Goal: Task Accomplishment & Management: Manage account settings

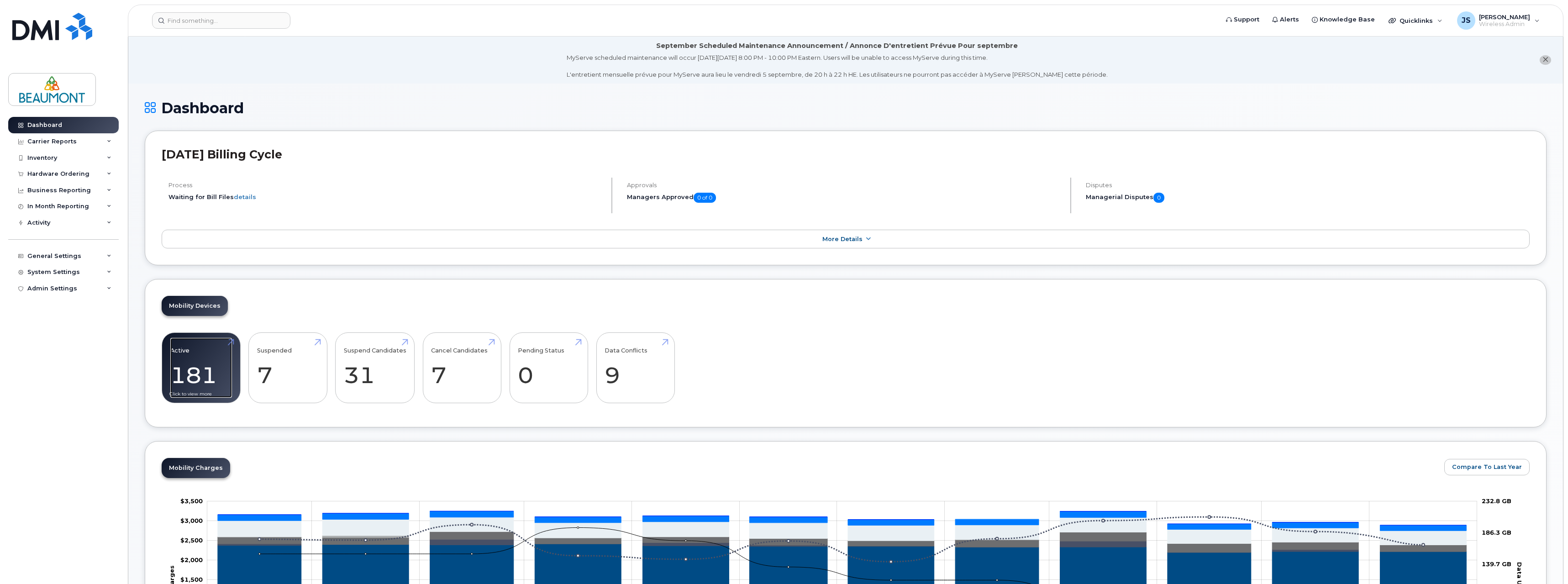
click at [210, 355] on link "Active 181" at bounding box center [201, 368] width 62 height 60
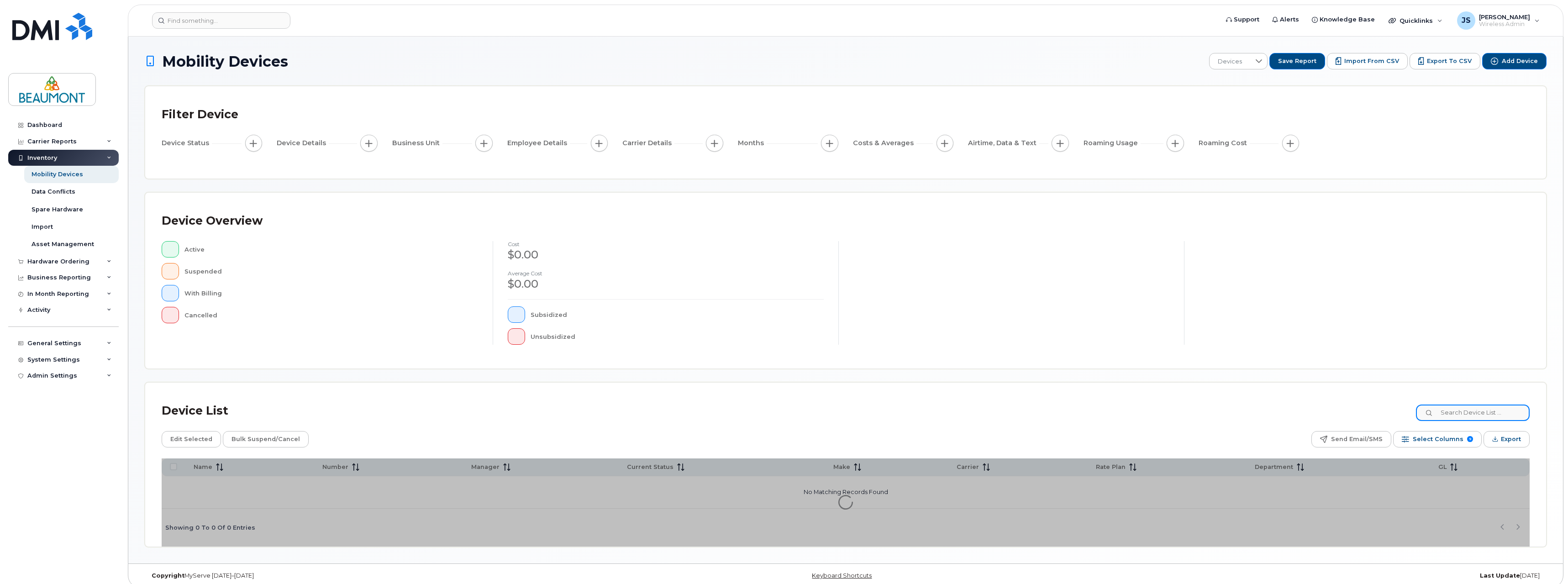
click at [1476, 414] on input at bounding box center [1473, 413] width 113 height 16
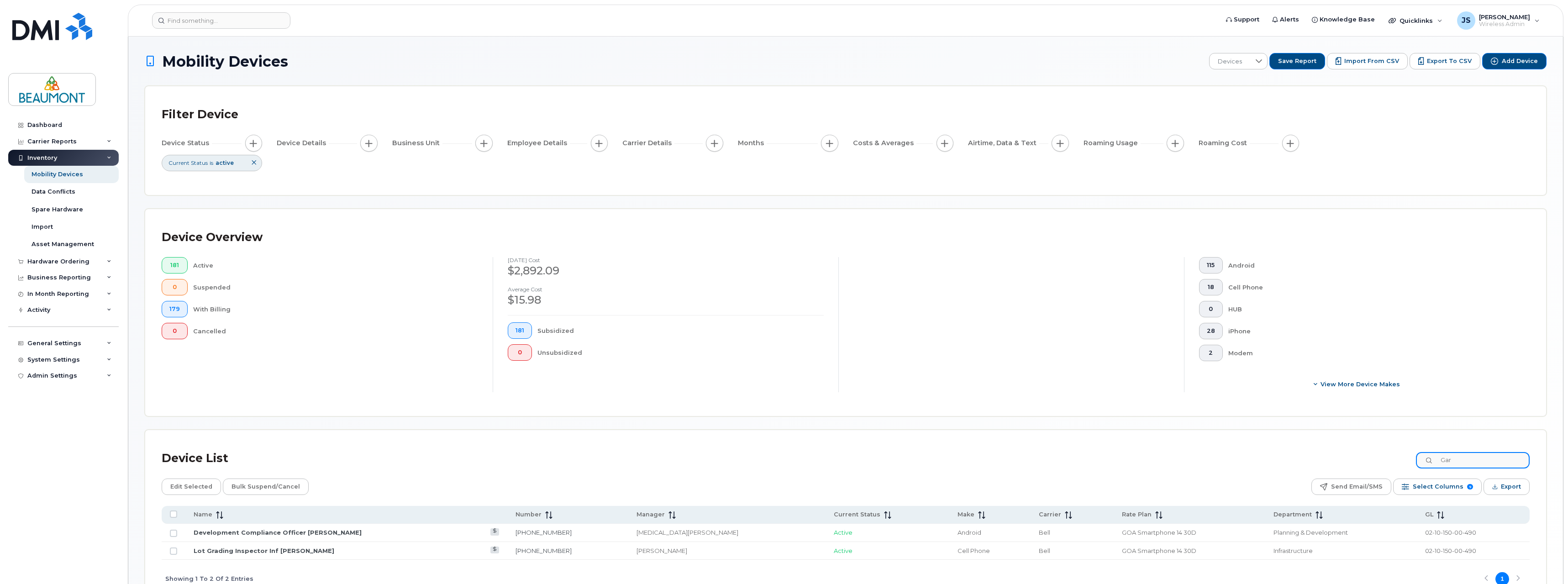
type input "Gar"
click at [291, 533] on link "Development Compliance Officer [PERSON_NAME]" at bounding box center [277, 533] width 168 height 7
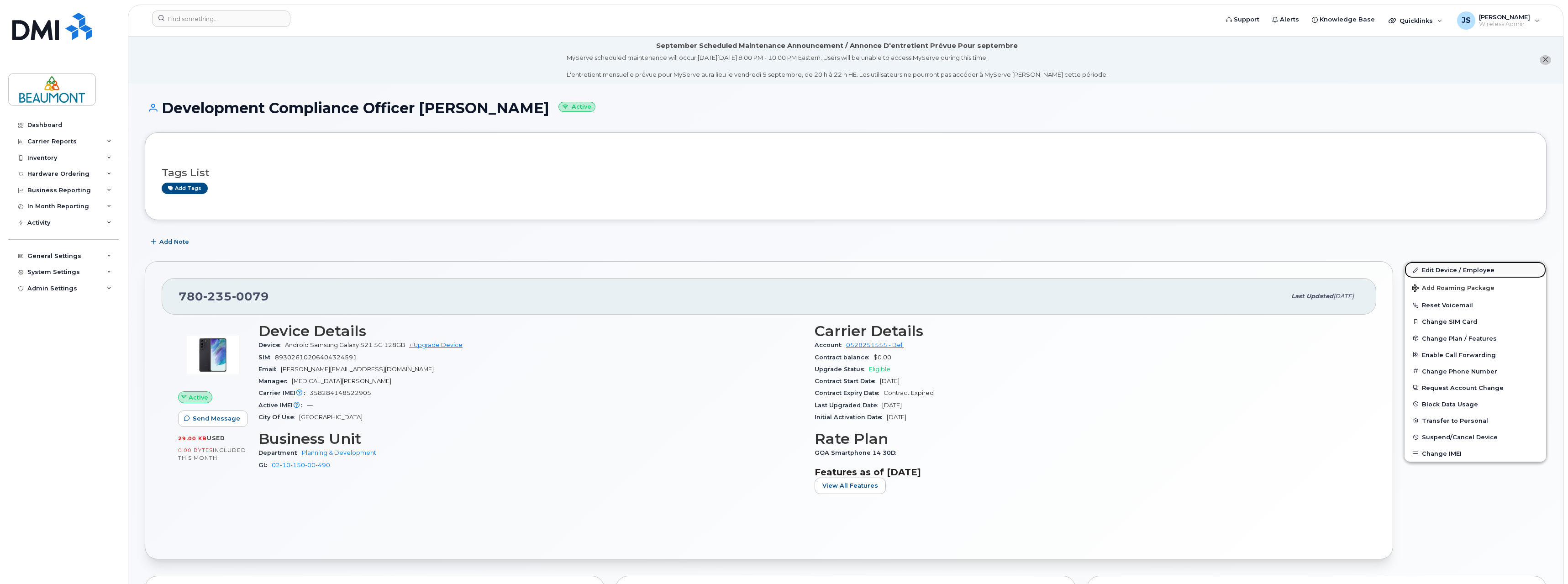
click at [1456, 270] on link "Edit Device / Employee" at bounding box center [1475, 270] width 142 height 16
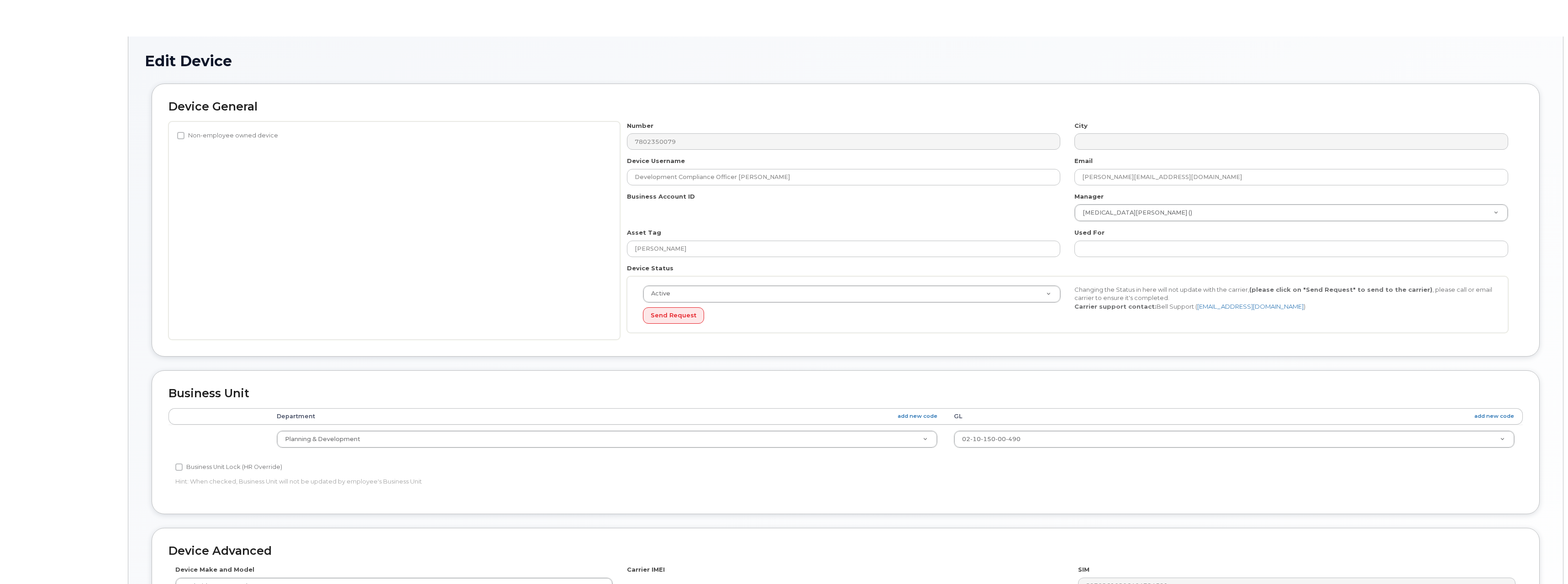
select select "5823765"
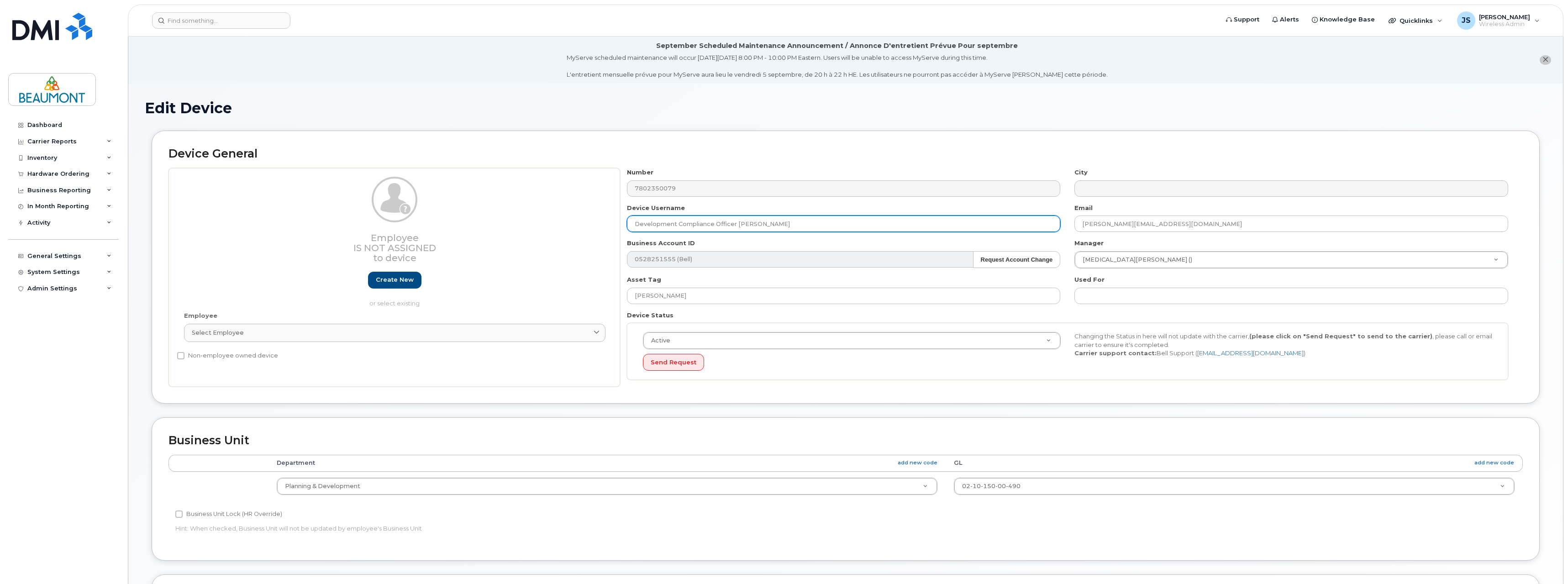
drag, startPoint x: 736, startPoint y: 225, endPoint x: 838, endPoint y: 225, distance: 102.0
click at [838, 225] on input "Development Compliance Officer [PERSON_NAME]" at bounding box center [844, 223] width 434 height 16
paste input "Seamus Mastre"
type input "Development Compliance Officer [PERSON_NAME]"
drag, startPoint x: 1113, startPoint y: 225, endPoint x: 1037, endPoint y: 228, distance: 76.1
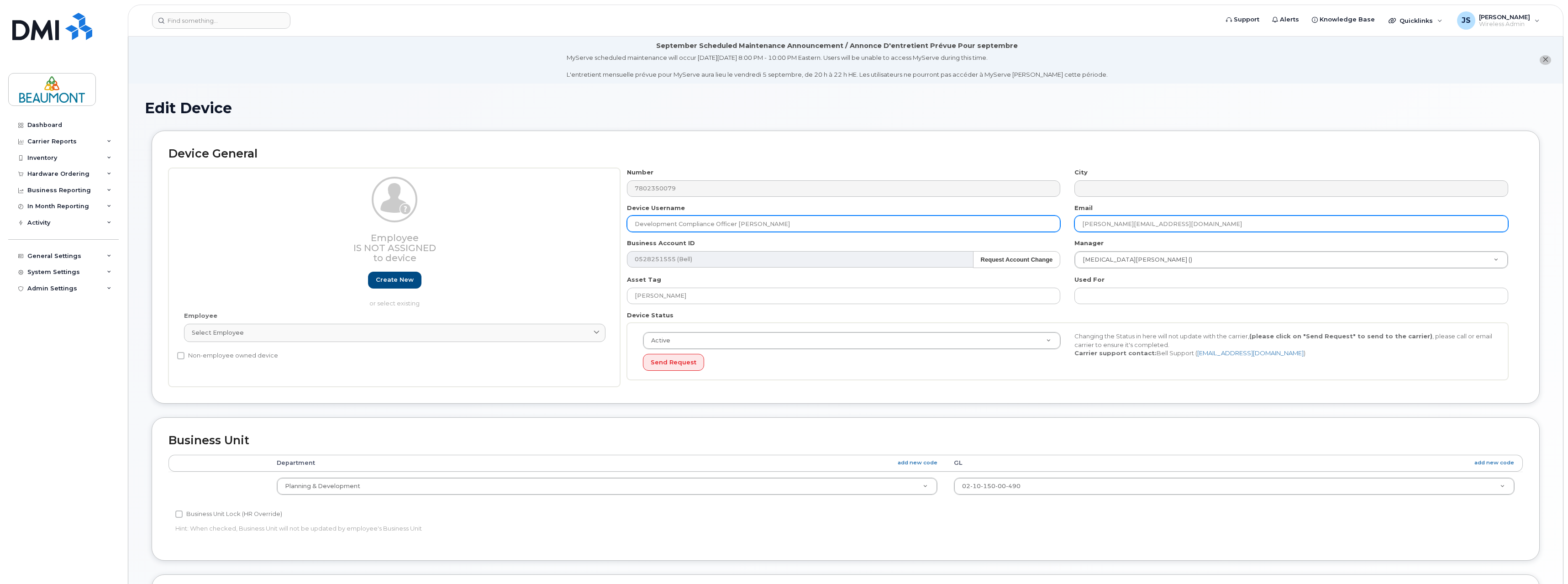
click at [1037, 228] on div "Number 7802350079 City Device Username Development Compliance Officer Seamus Ma…" at bounding box center [1068, 277] width 896 height 218
paste input "Seamus Mastre"
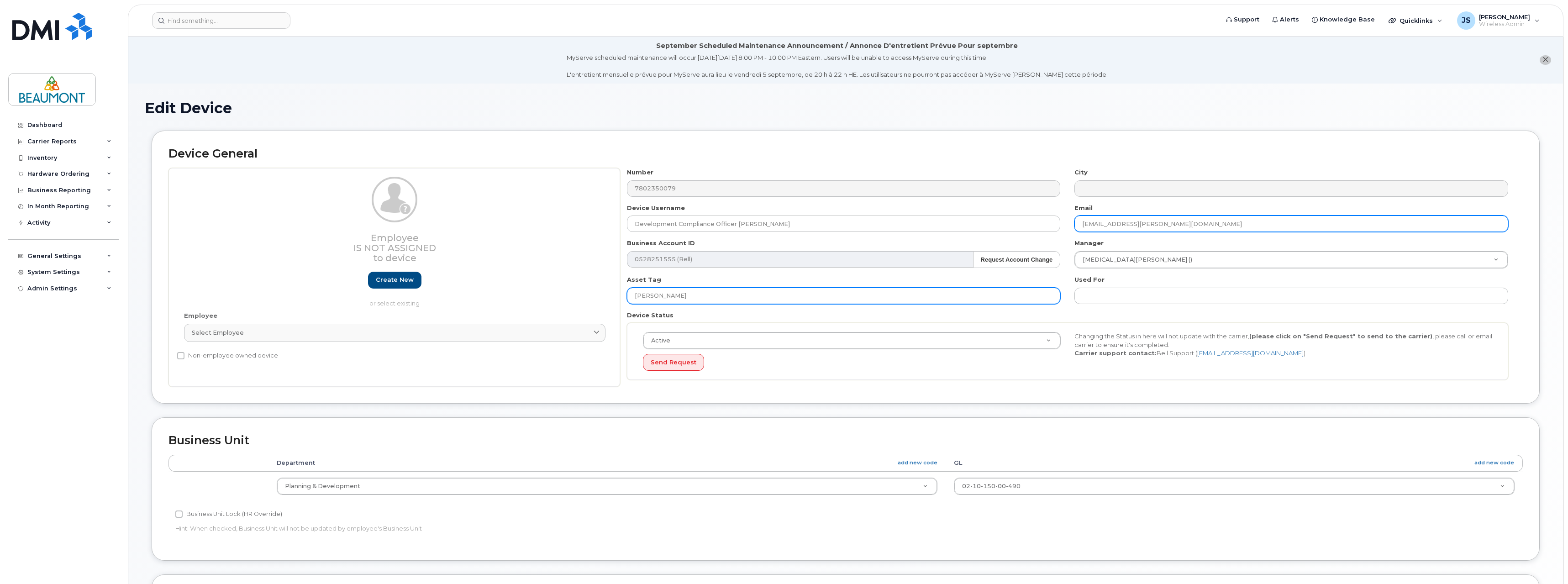
type input "[EMAIL_ADDRESS][PERSON_NAME][DOMAIN_NAME]"
drag, startPoint x: 716, startPoint y: 297, endPoint x: 564, endPoint y: 297, distance: 152.0
click at [564, 297] on div "Employee Is not assigned to device Create new or select existing Employee Selec…" at bounding box center [846, 277] width 1354 height 218
paste input "Seamus Mastre"
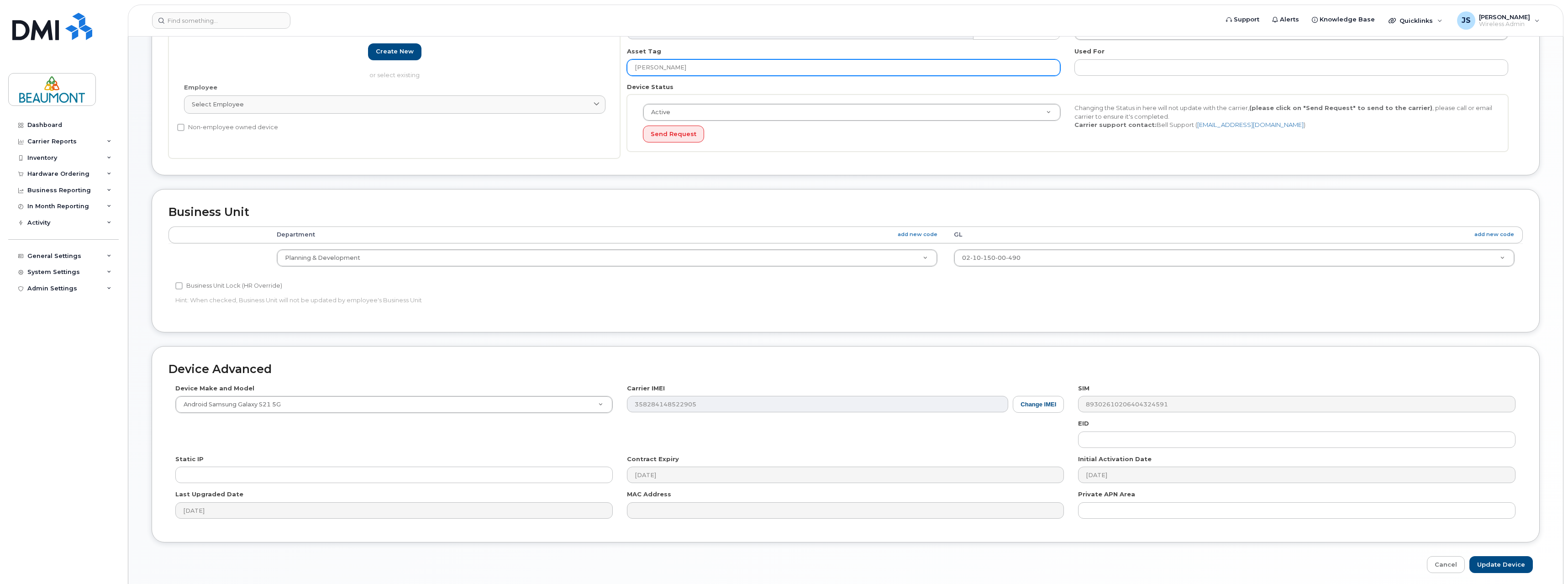
scroll to position [263, 0]
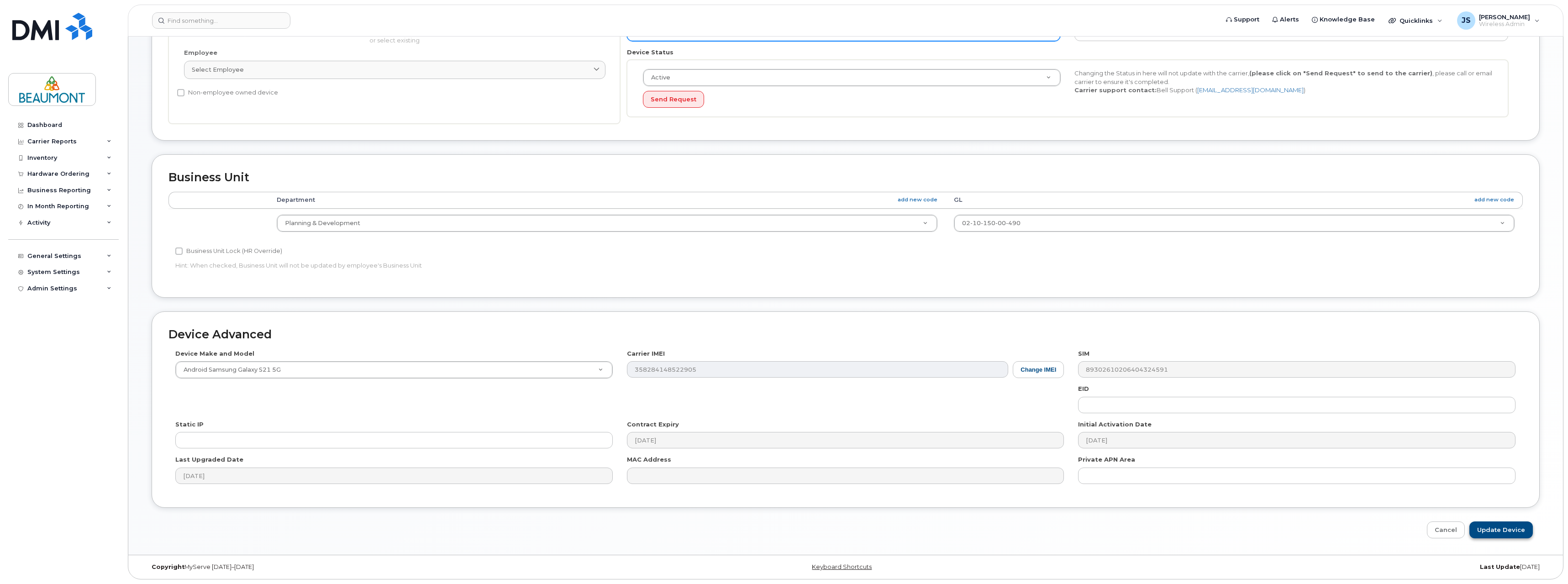
type input "Seamus Mastre"
click at [1507, 529] on input "Update Device" at bounding box center [1501, 530] width 63 height 17
type input "Saving..."
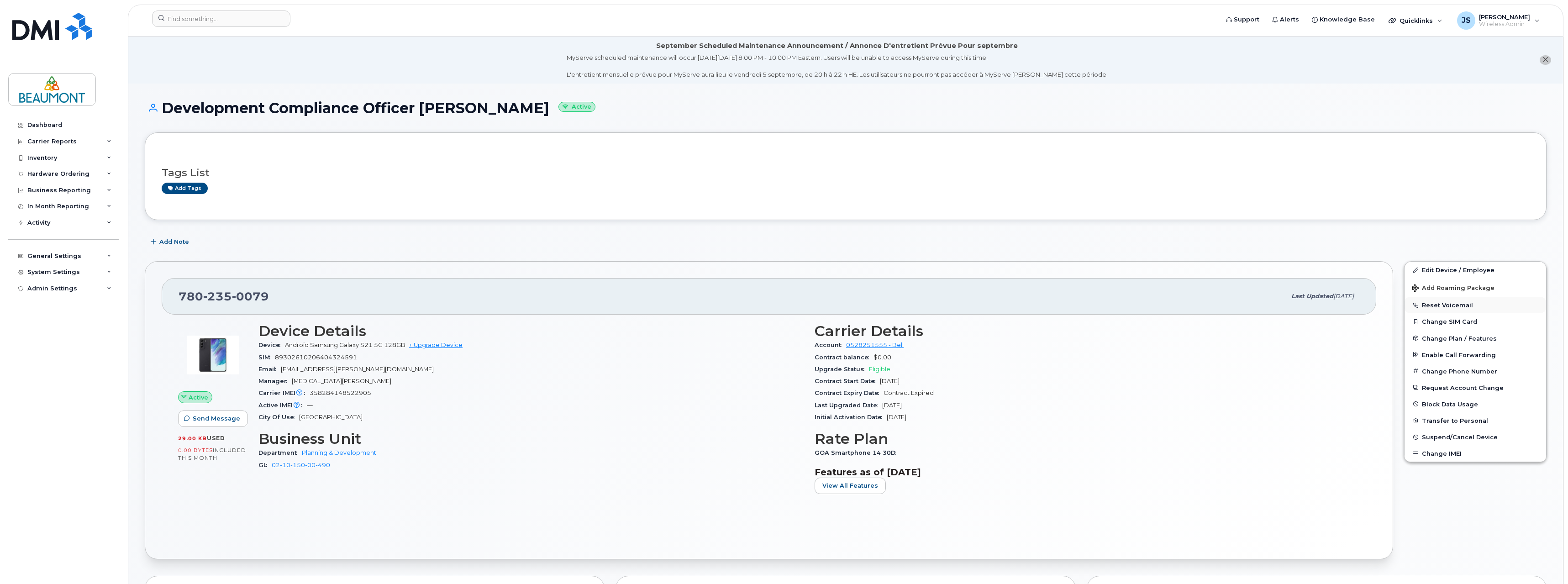
click at [1440, 305] on button "Reset Voicemail" at bounding box center [1475, 305] width 142 height 16
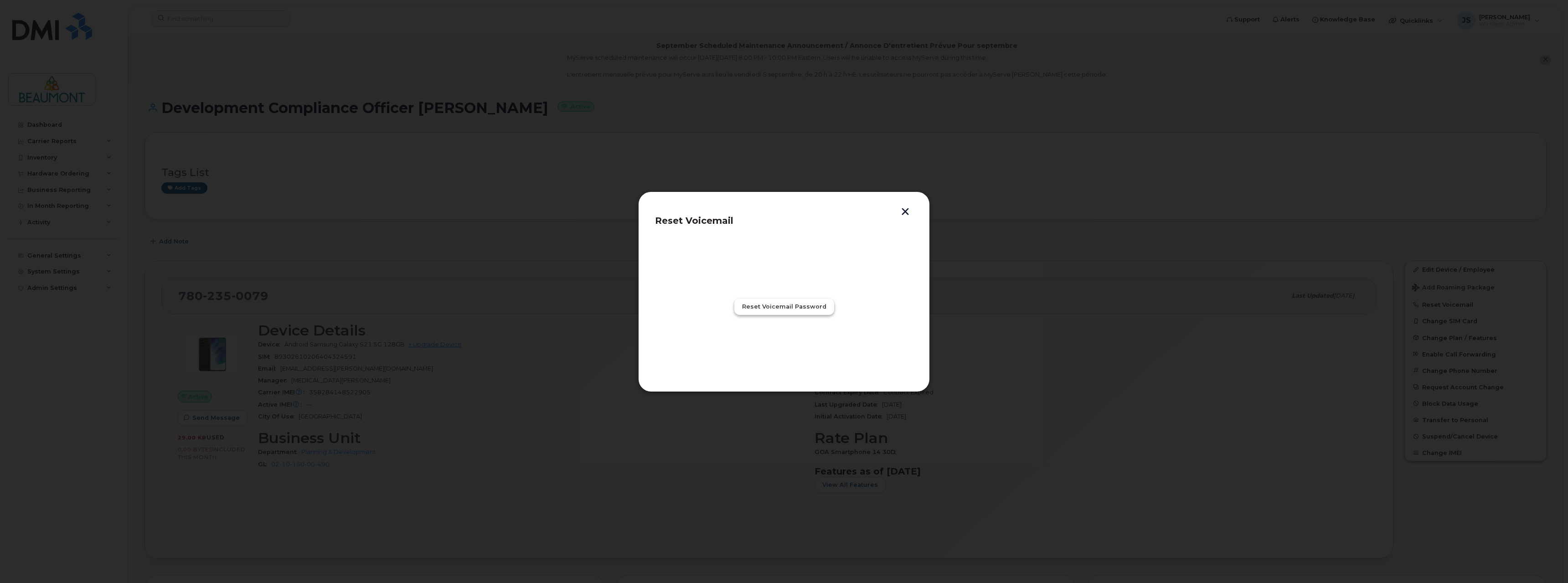
click at [785, 311] on span "Reset Voicemail Password" at bounding box center [784, 306] width 84 height 9
click at [785, 345] on span "Close" at bounding box center [784, 347] width 18 height 9
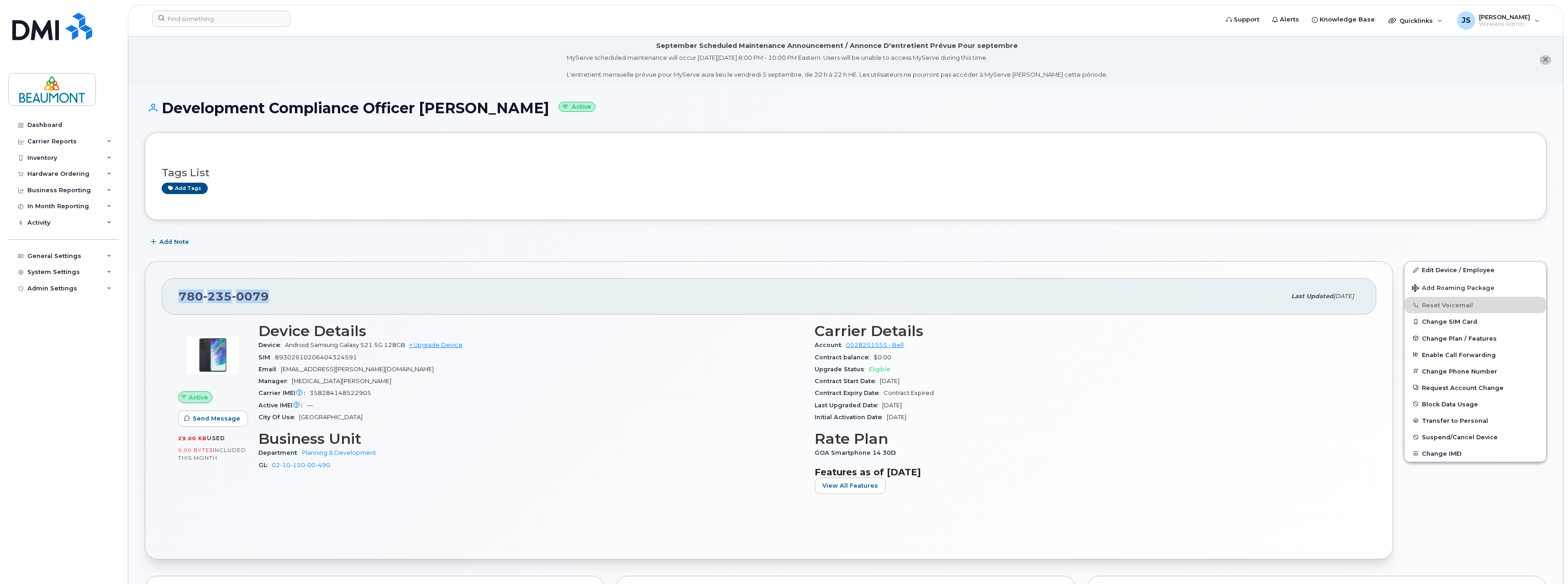
drag, startPoint x: 277, startPoint y: 291, endPoint x: 173, endPoint y: 300, distance: 104.4
click at [173, 300] on div "[PHONE_NUMBER] Last updated [DATE]" at bounding box center [769, 297] width 1215 height 37
copy span "[PHONE_NUMBER]"
